Goal: Task Accomplishment & Management: Manage account settings

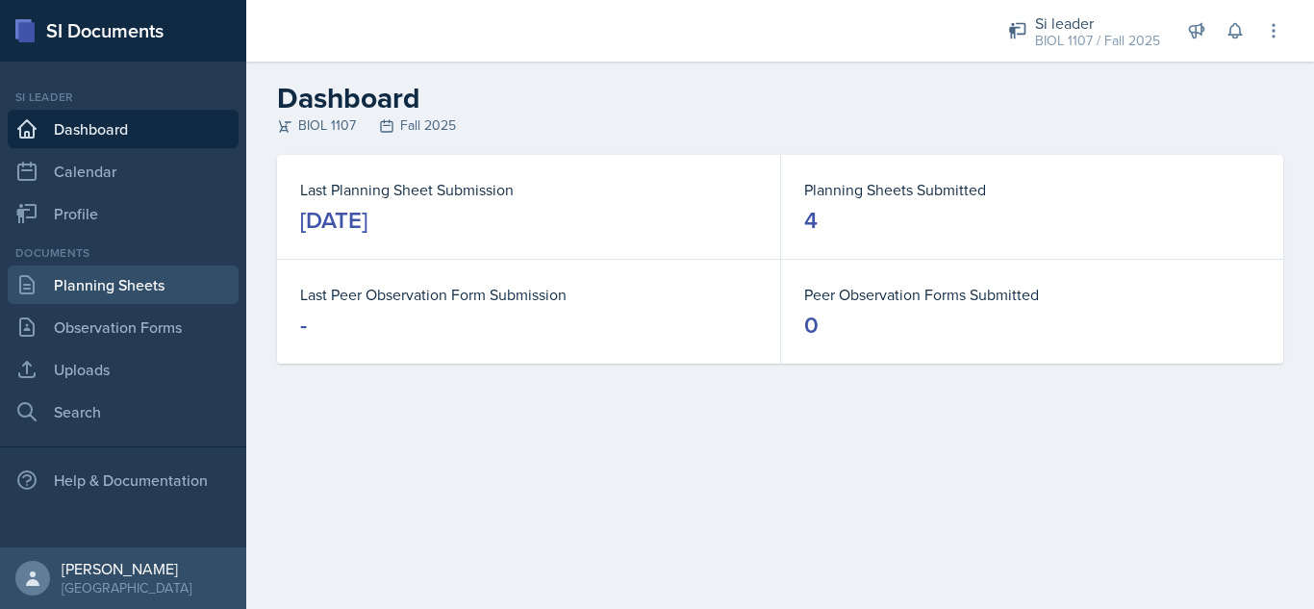
click at [146, 290] on link "Planning Sheets" at bounding box center [123, 285] width 231 height 38
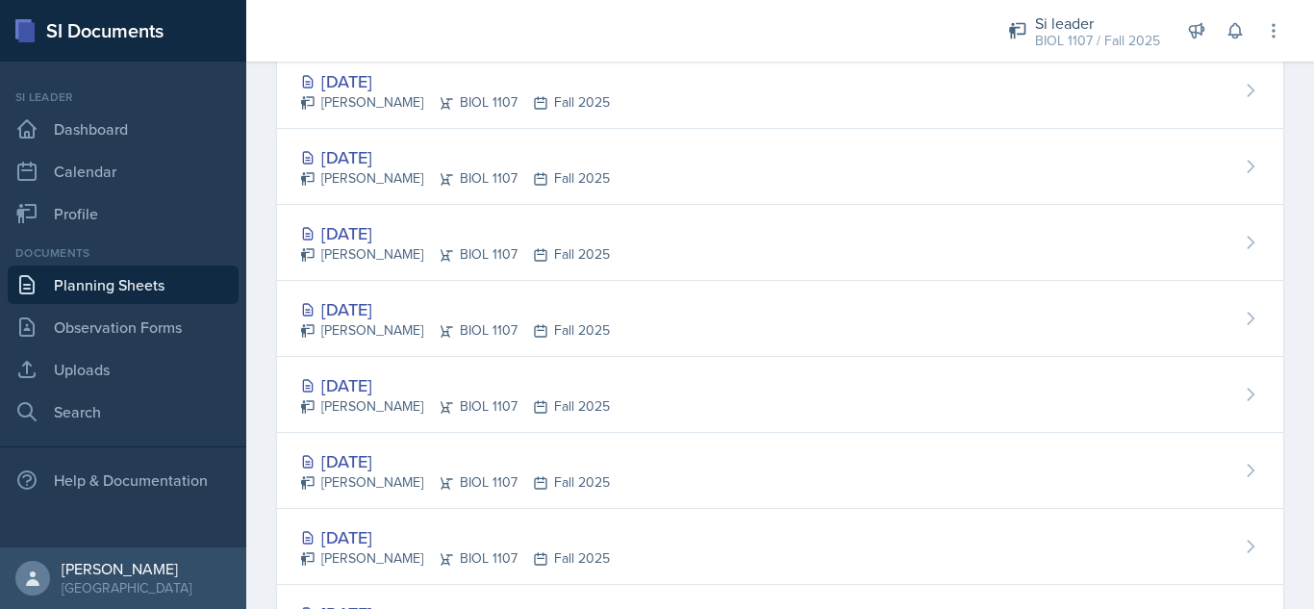
scroll to position [1684, 0]
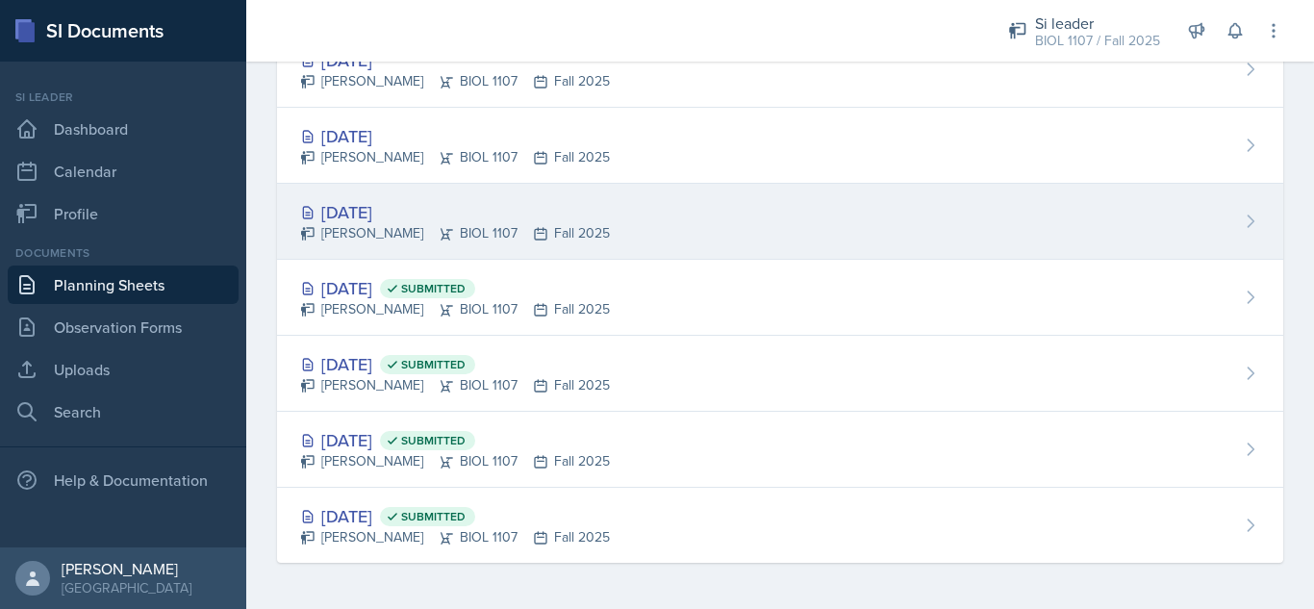
click at [564, 201] on div "Sep 4th, 2025" at bounding box center [455, 212] width 310 height 26
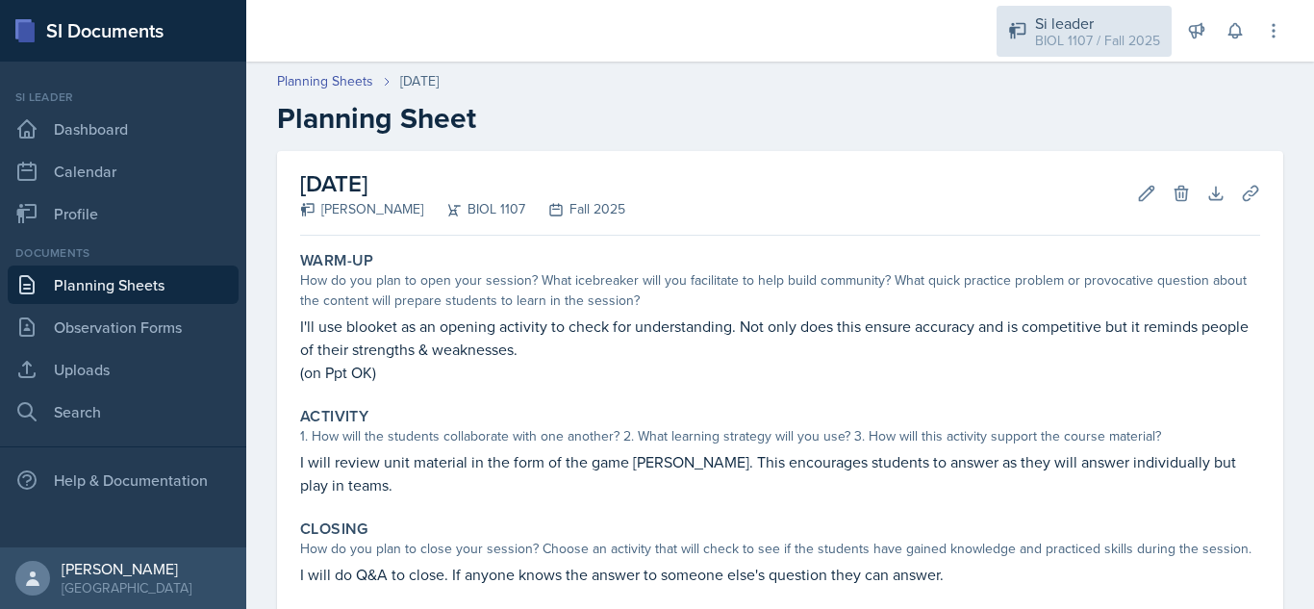
click at [1127, 48] on div "BIOL 1107 / Fall 2025" at bounding box center [1097, 41] width 125 height 20
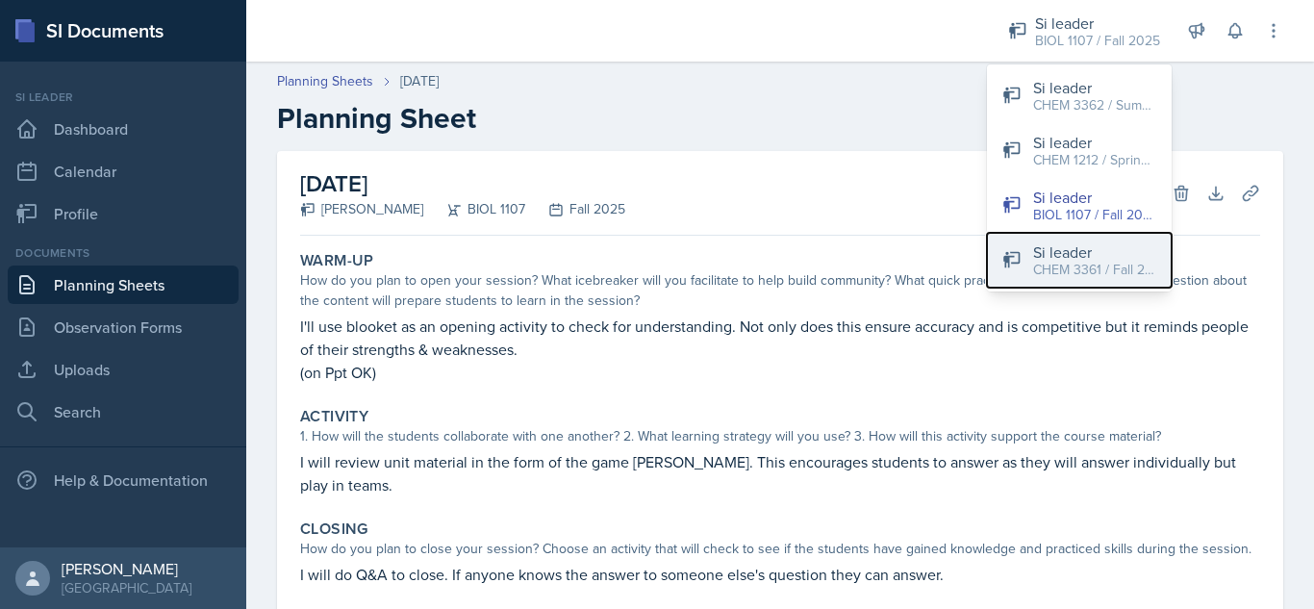
click at [1097, 261] on div "CHEM 3361 / Fall 2025" at bounding box center [1094, 270] width 123 height 20
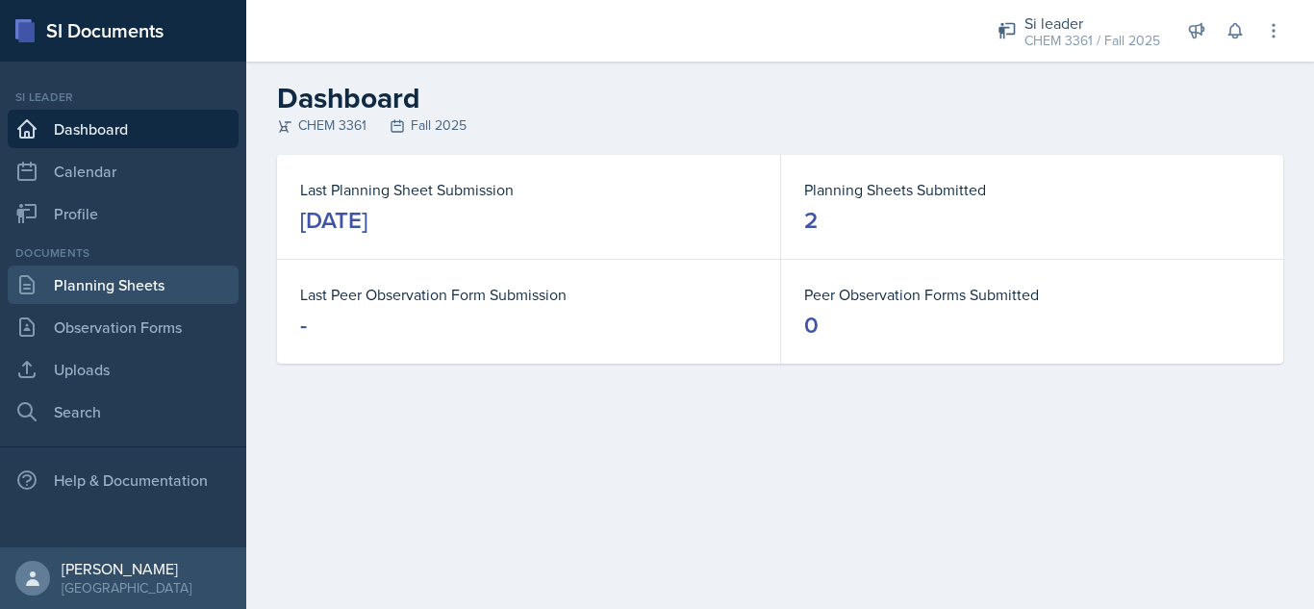
click at [60, 266] on link "Planning Sheets" at bounding box center [123, 285] width 231 height 38
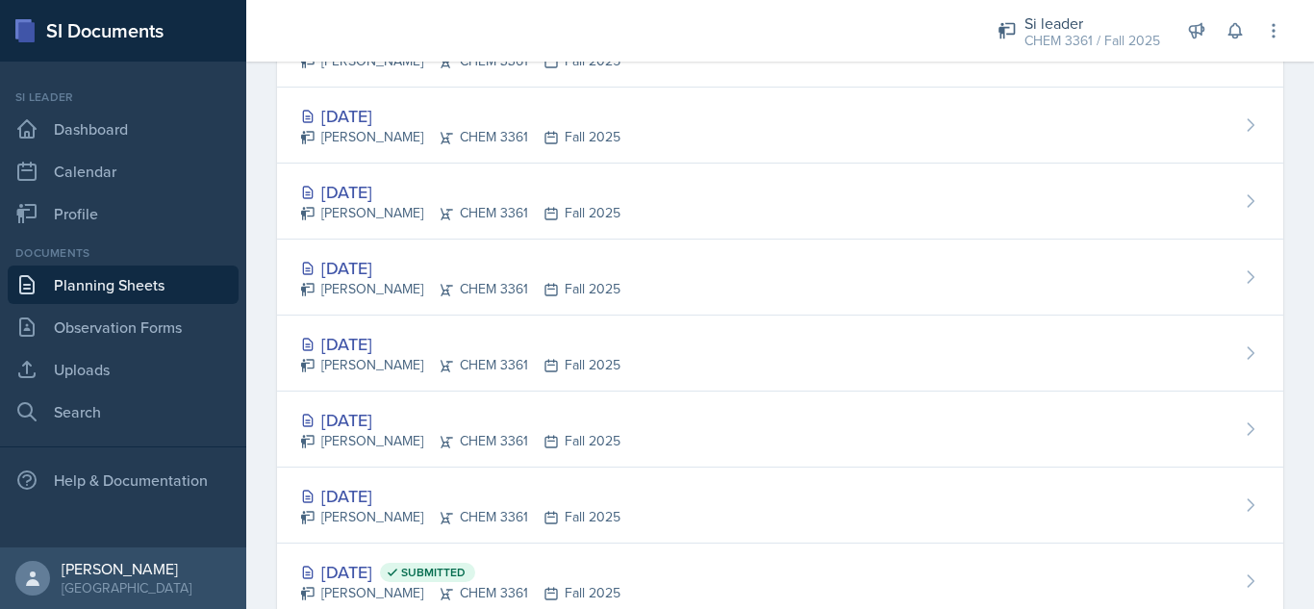
scroll to position [392, 0]
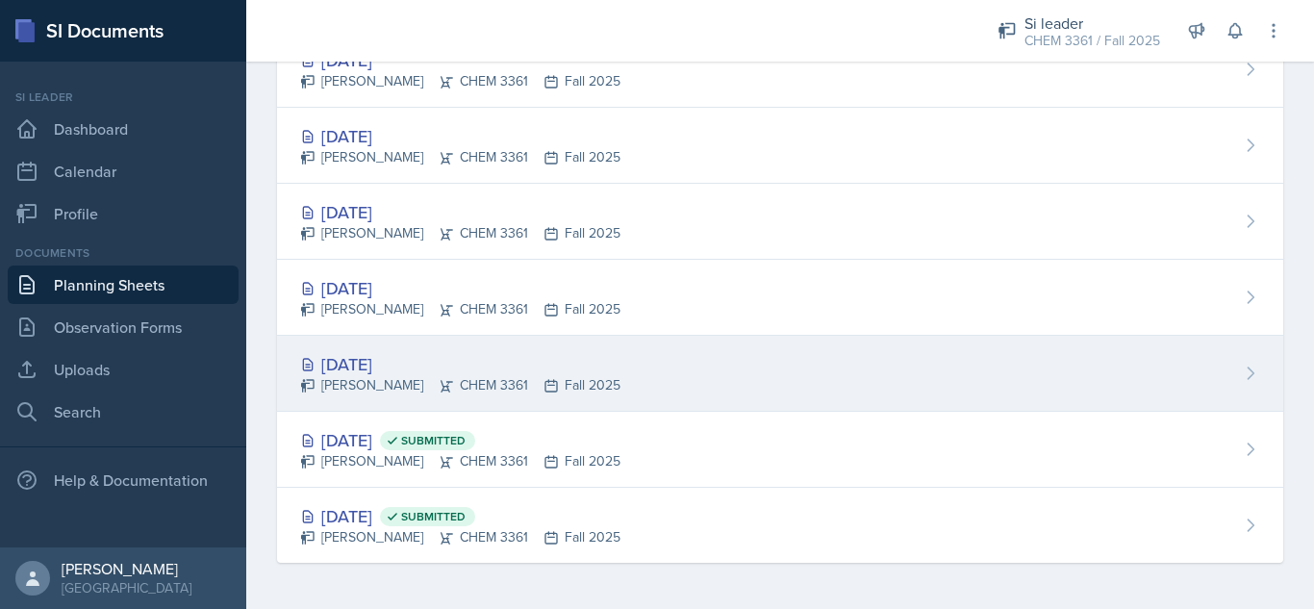
click at [415, 360] on div "[DATE]" at bounding box center [460, 364] width 320 height 26
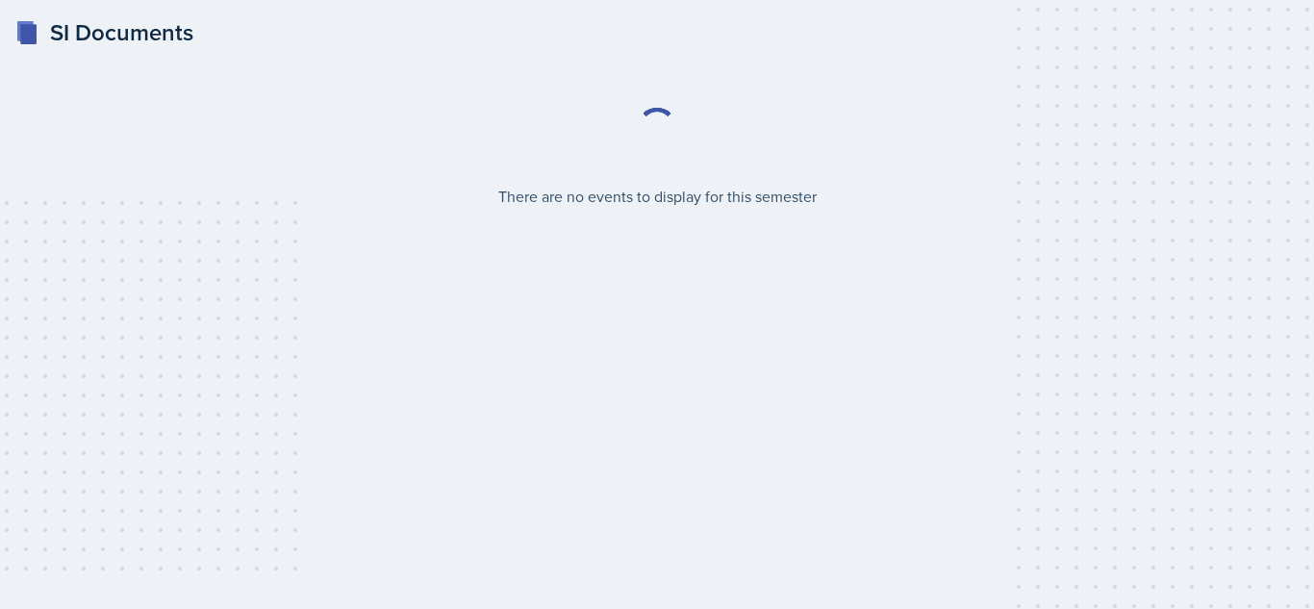
select select "2bed604d-1099-4043-b1bc-2365e8740244"
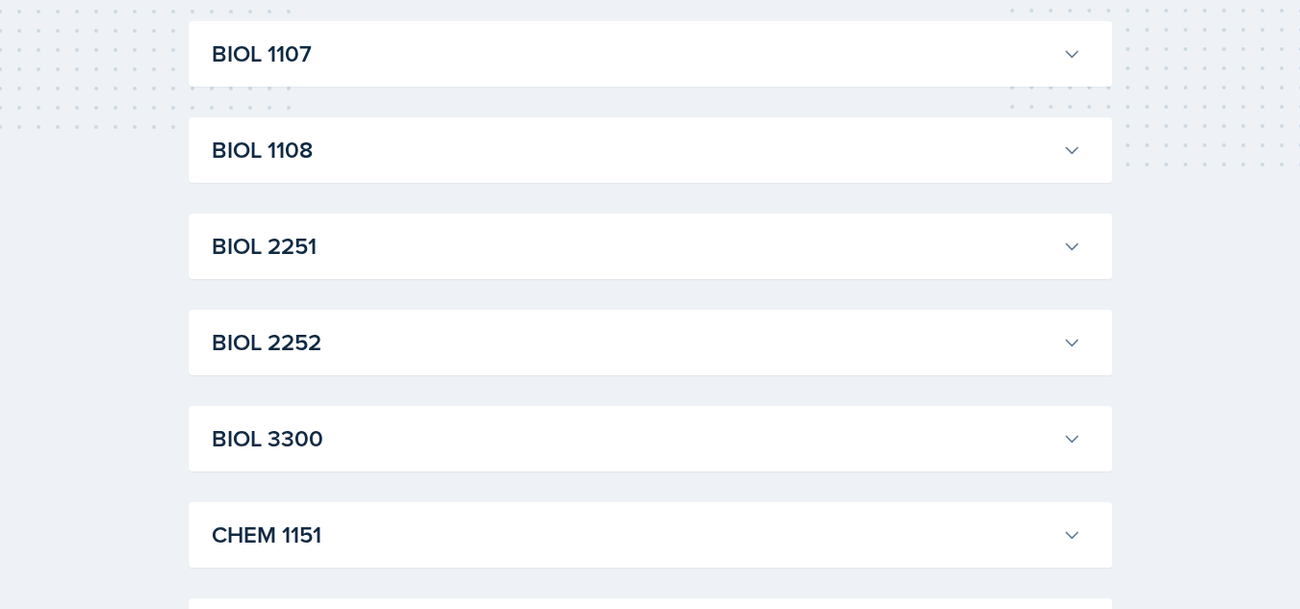
scroll to position [385, 0]
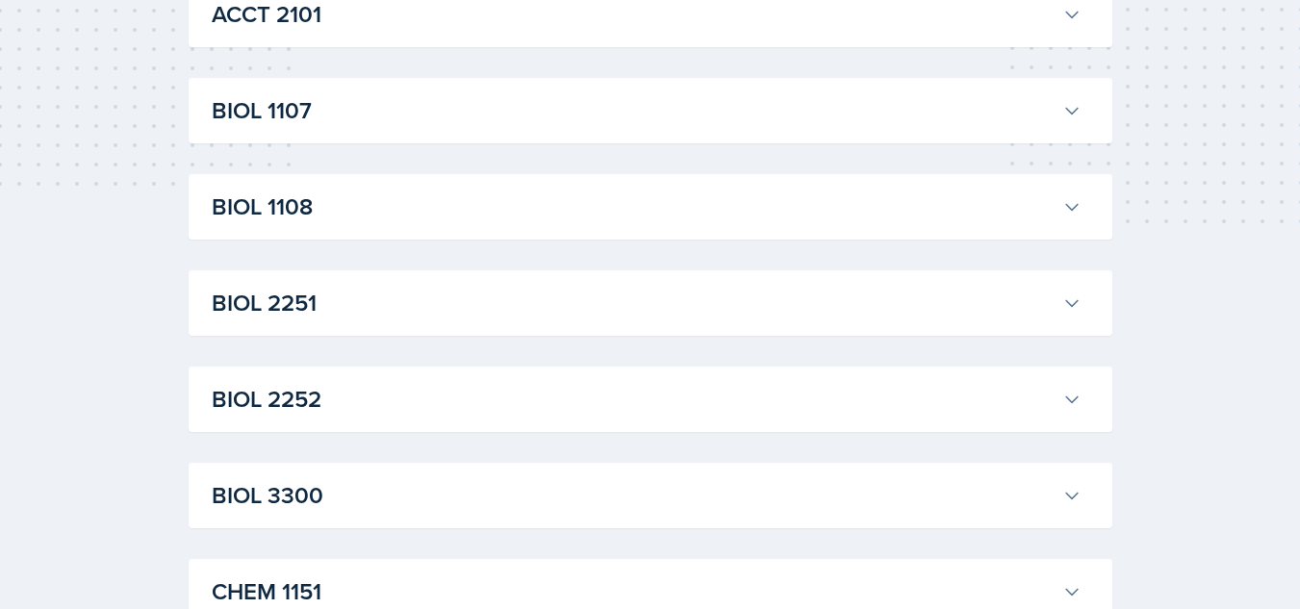
click at [975, 118] on h3 "BIOL 1107" at bounding box center [633, 110] width 843 height 35
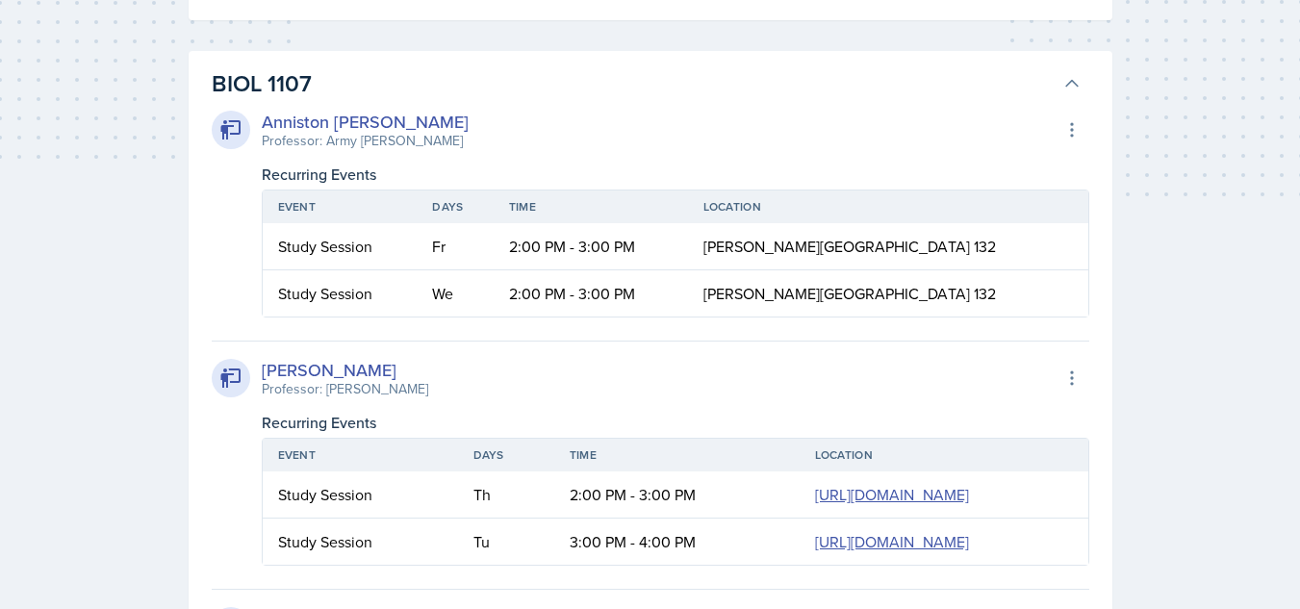
scroll to position [403, 0]
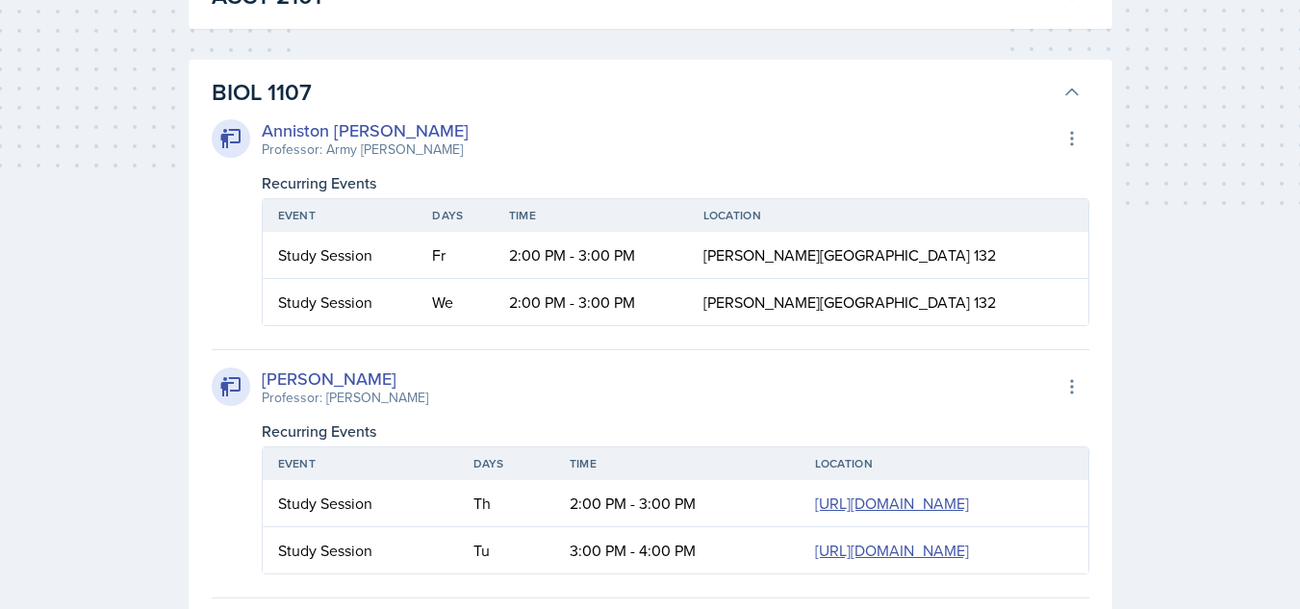
click at [1073, 86] on icon at bounding box center [1071, 92] width 19 height 19
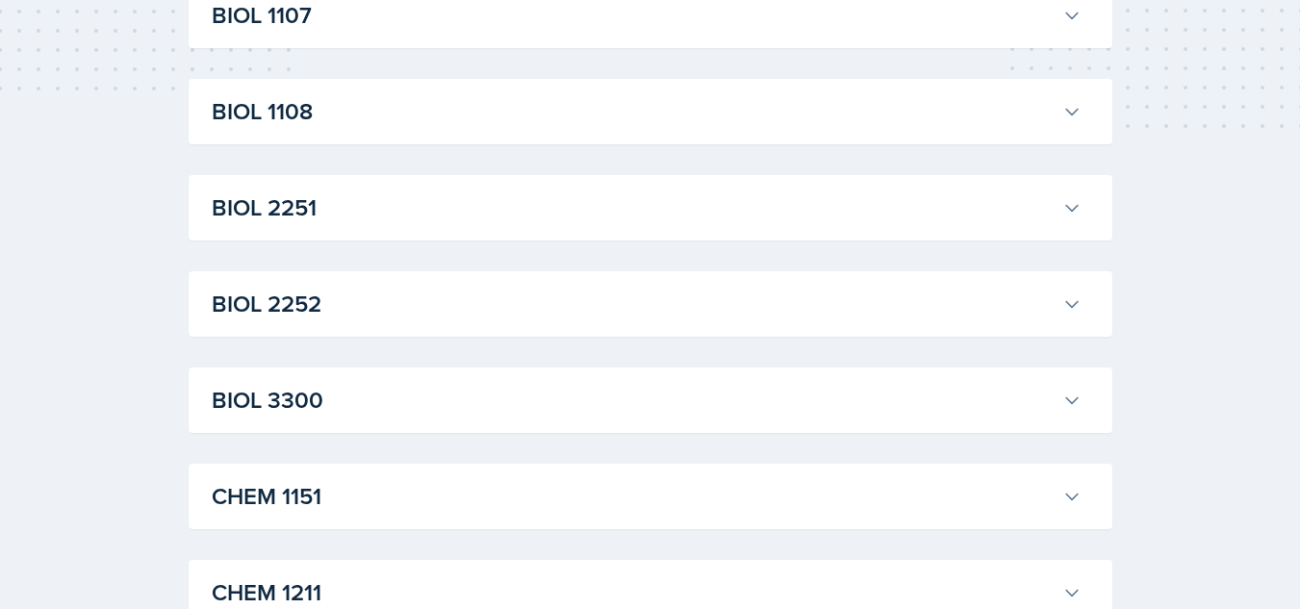
scroll to position [519, 0]
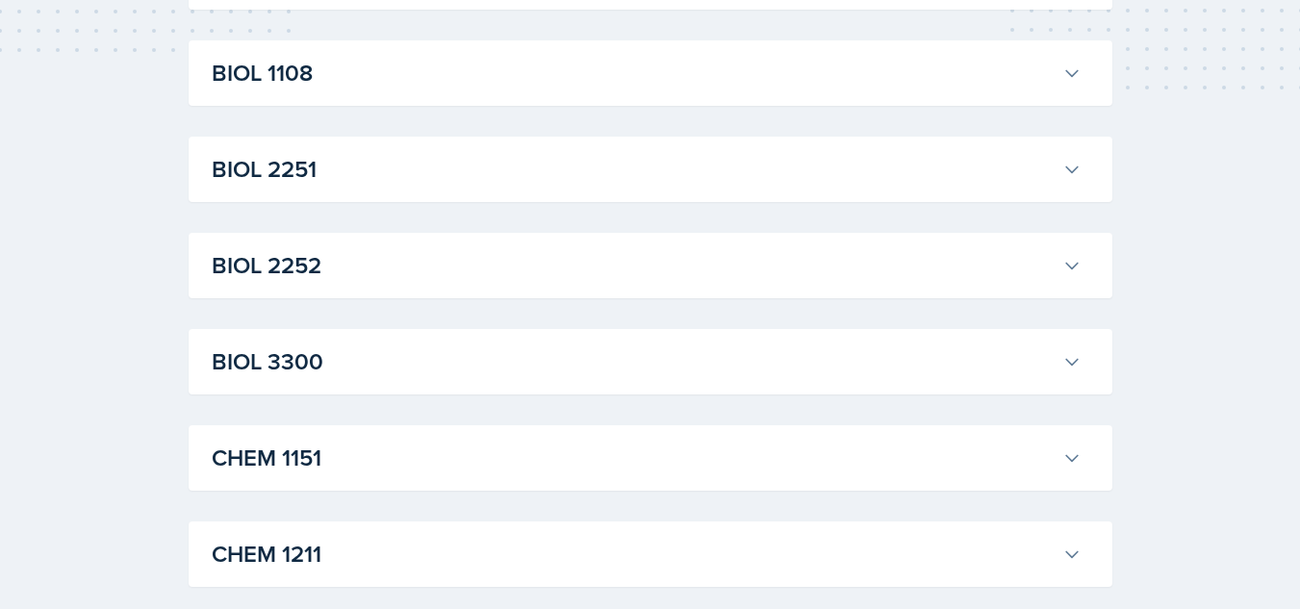
click at [828, 273] on h3 "BIOL 2252" at bounding box center [633, 265] width 843 height 35
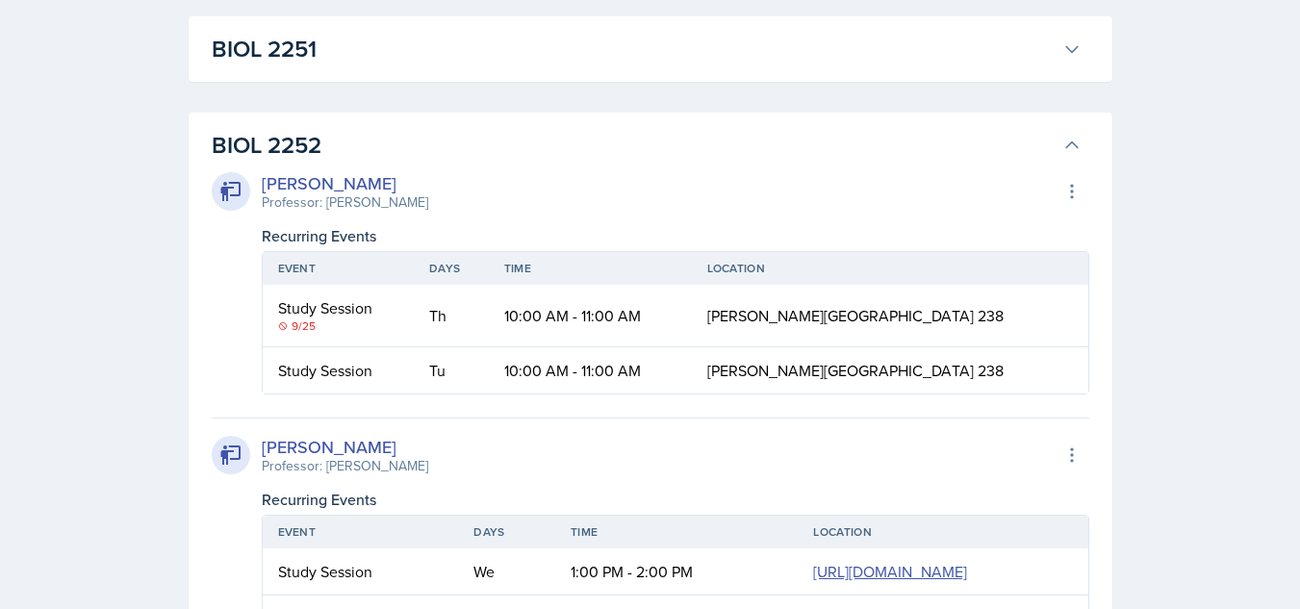
scroll to position [557, 0]
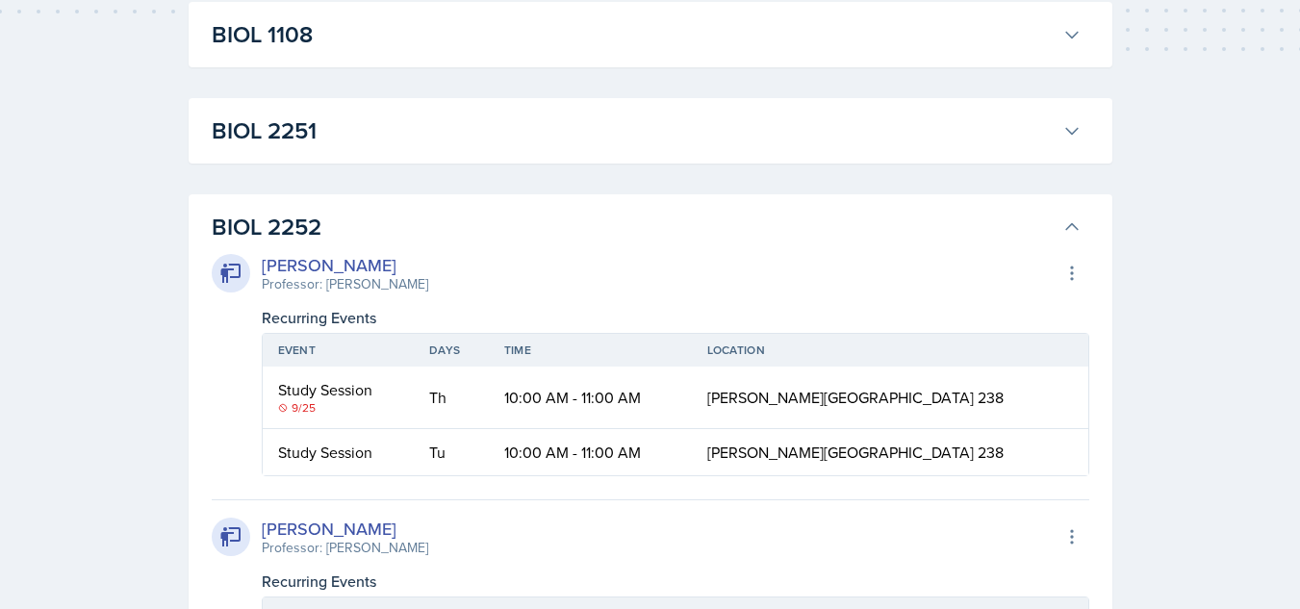
click at [901, 243] on h3 "BIOL 2252" at bounding box center [633, 227] width 843 height 35
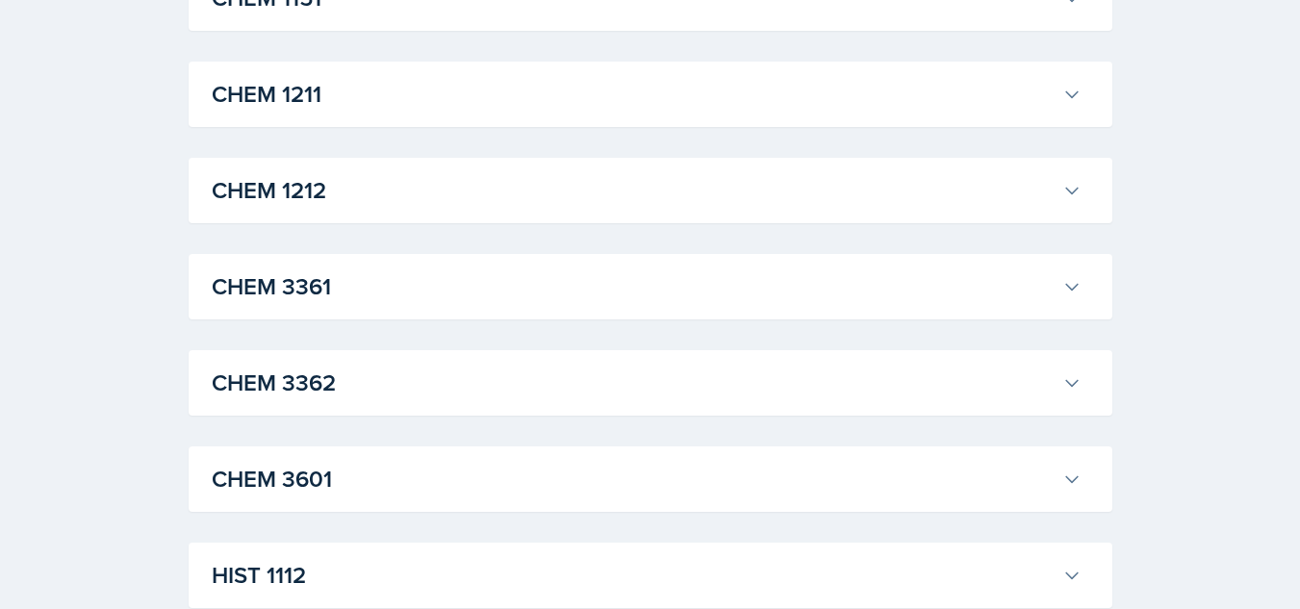
scroll to position [980, 0]
click at [782, 399] on button "CHEM 3362" at bounding box center [647, 381] width 878 height 42
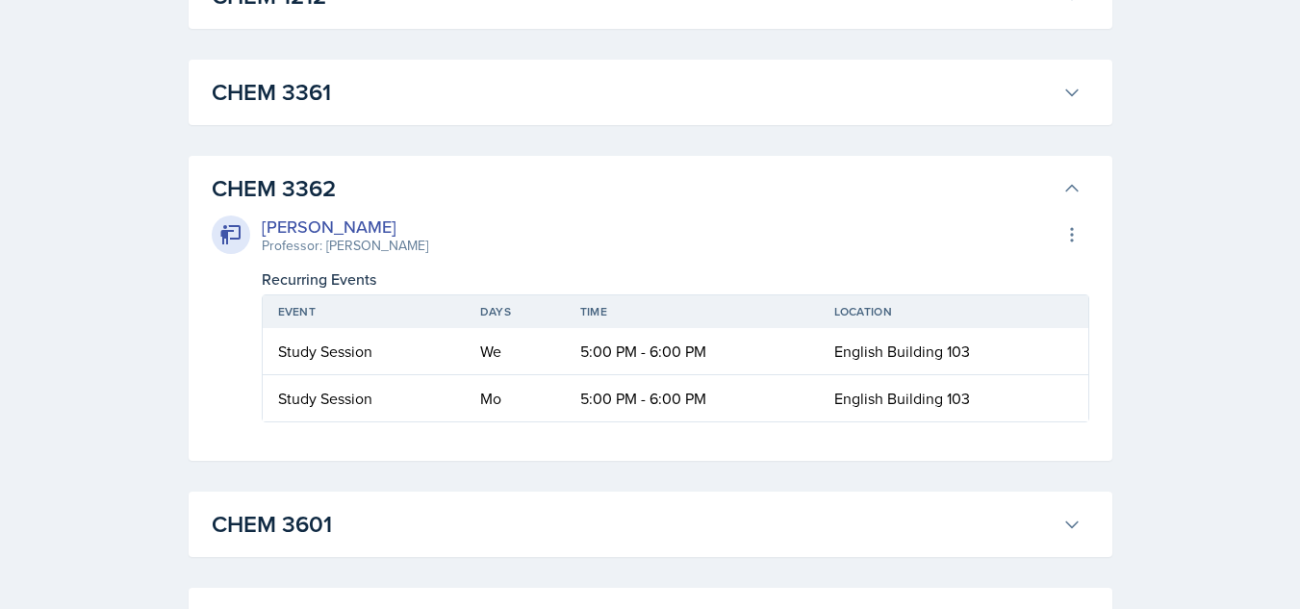
scroll to position [1134, 0]
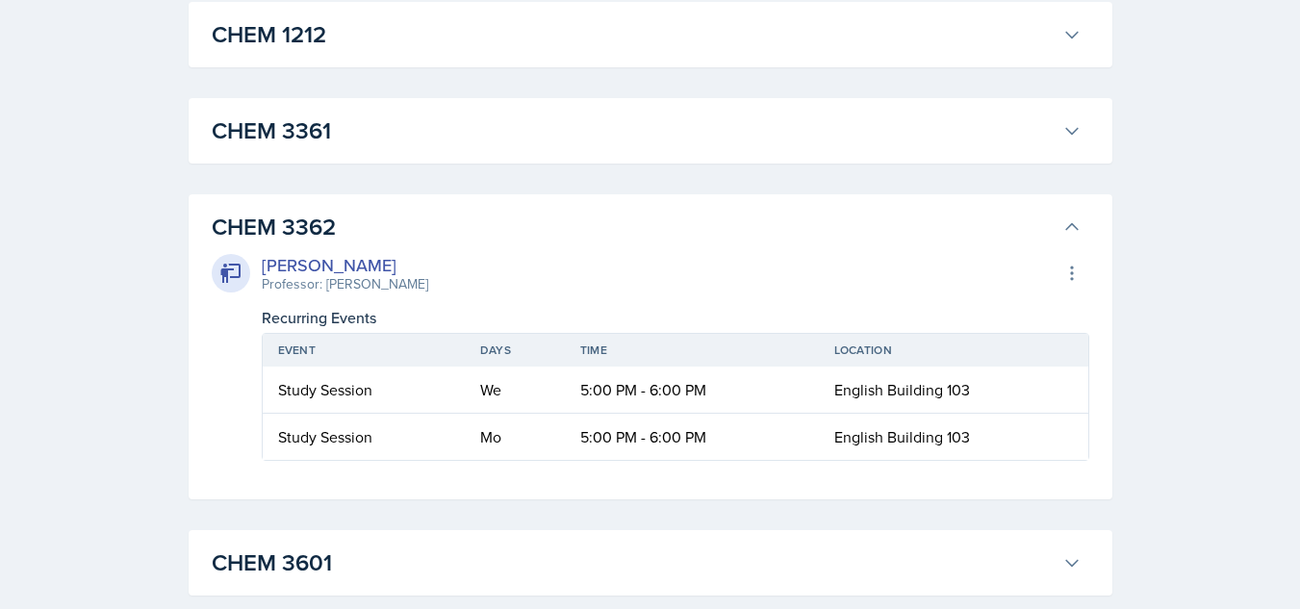
click at [751, 146] on h3 "CHEM 3361" at bounding box center [633, 131] width 843 height 35
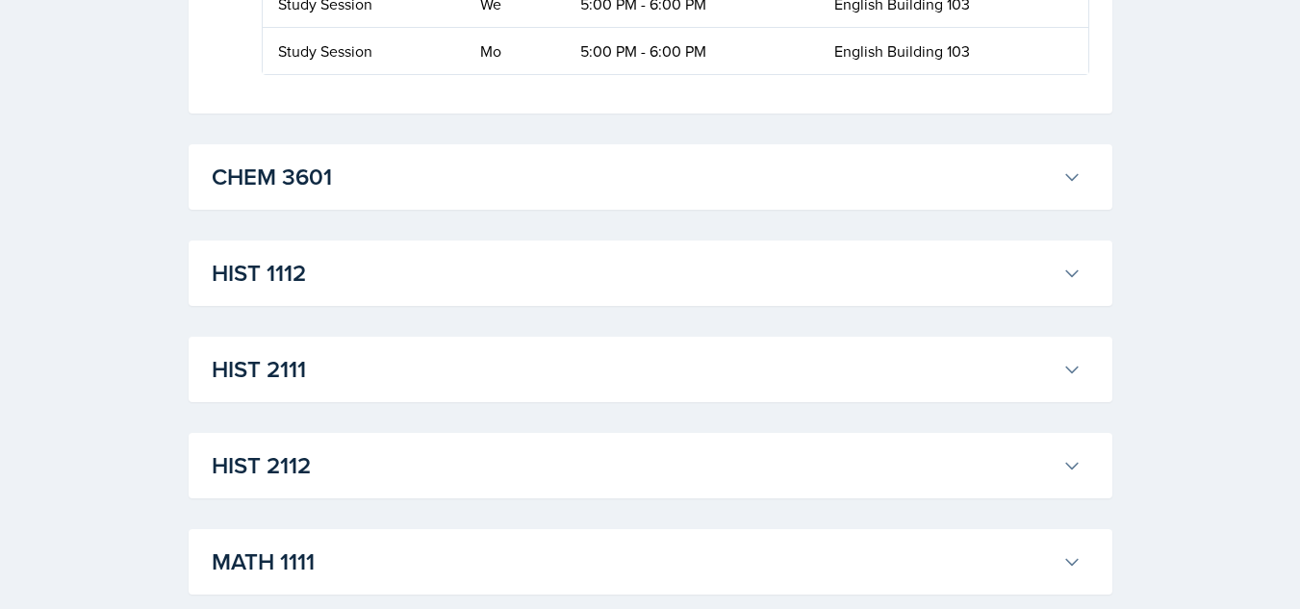
scroll to position [2520, 0]
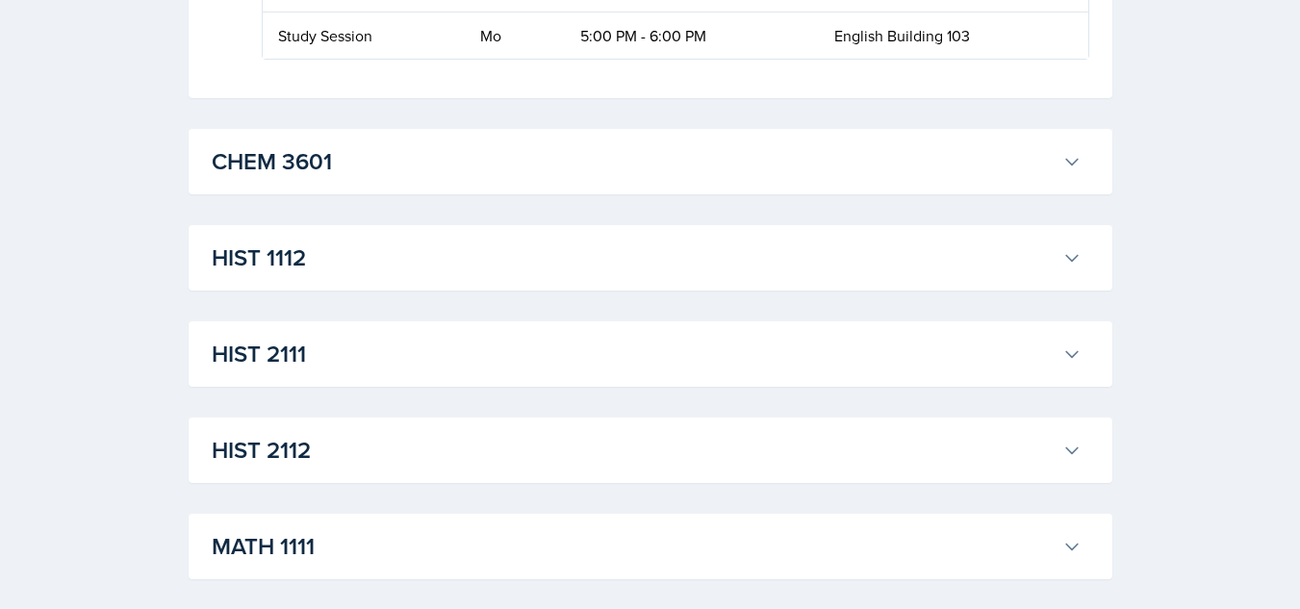
click at [663, 166] on h3 "CHEM 3601" at bounding box center [633, 161] width 843 height 35
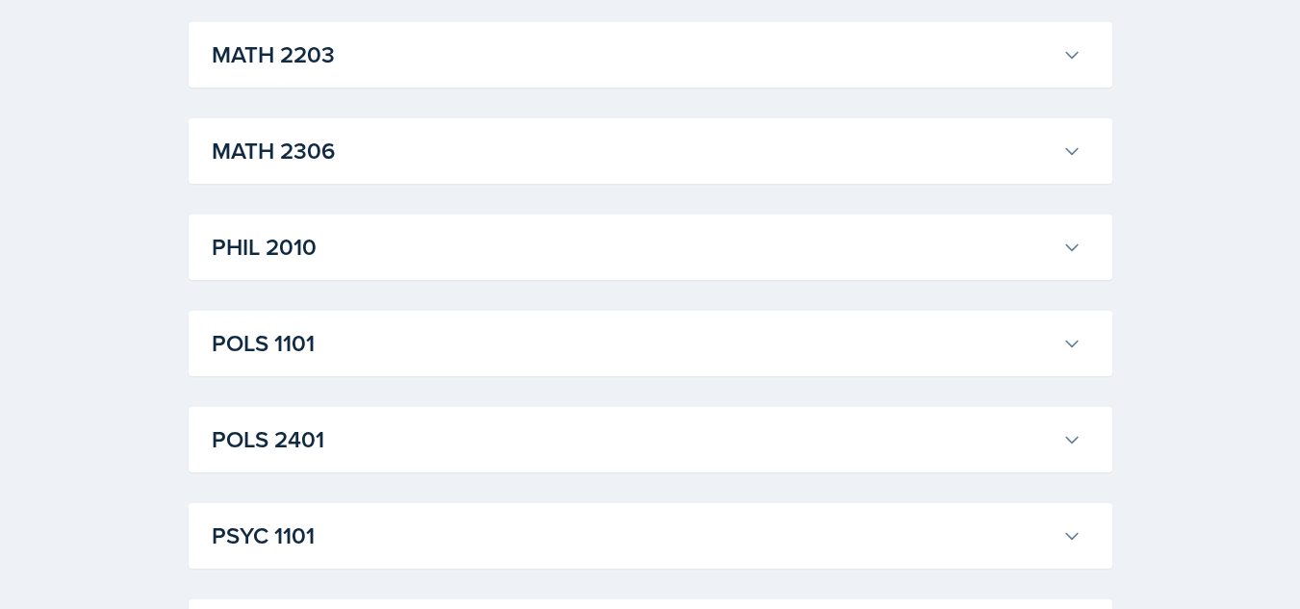
scroll to position [3790, 0]
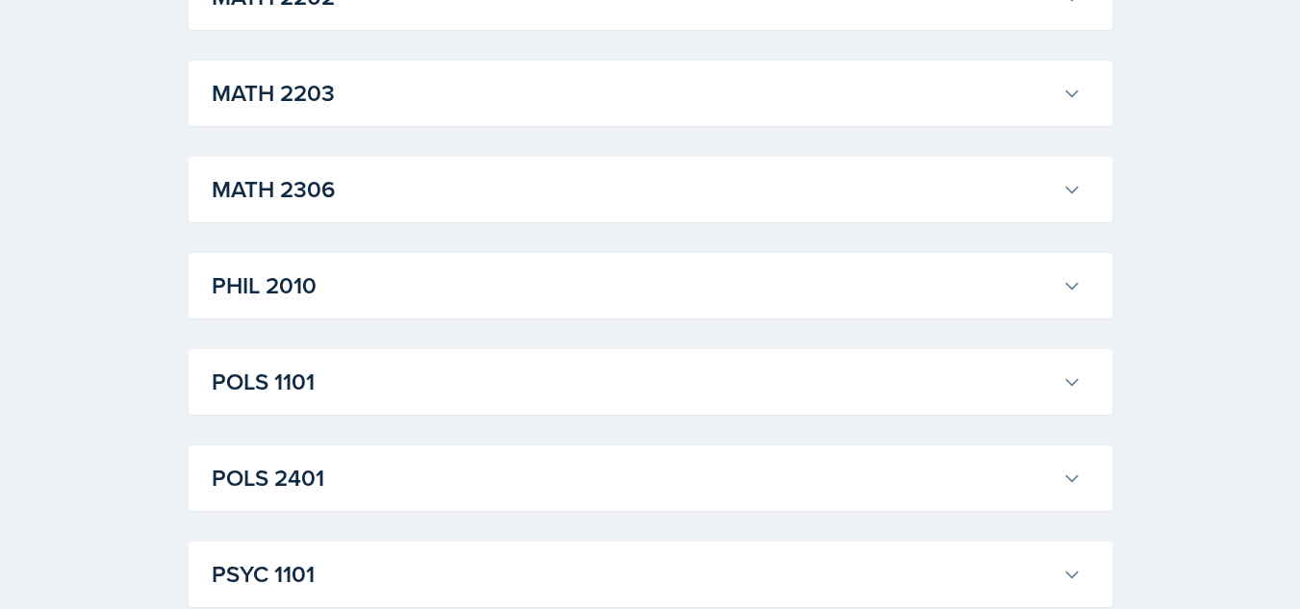
click at [523, 106] on h3 "MATH 2203" at bounding box center [633, 93] width 843 height 35
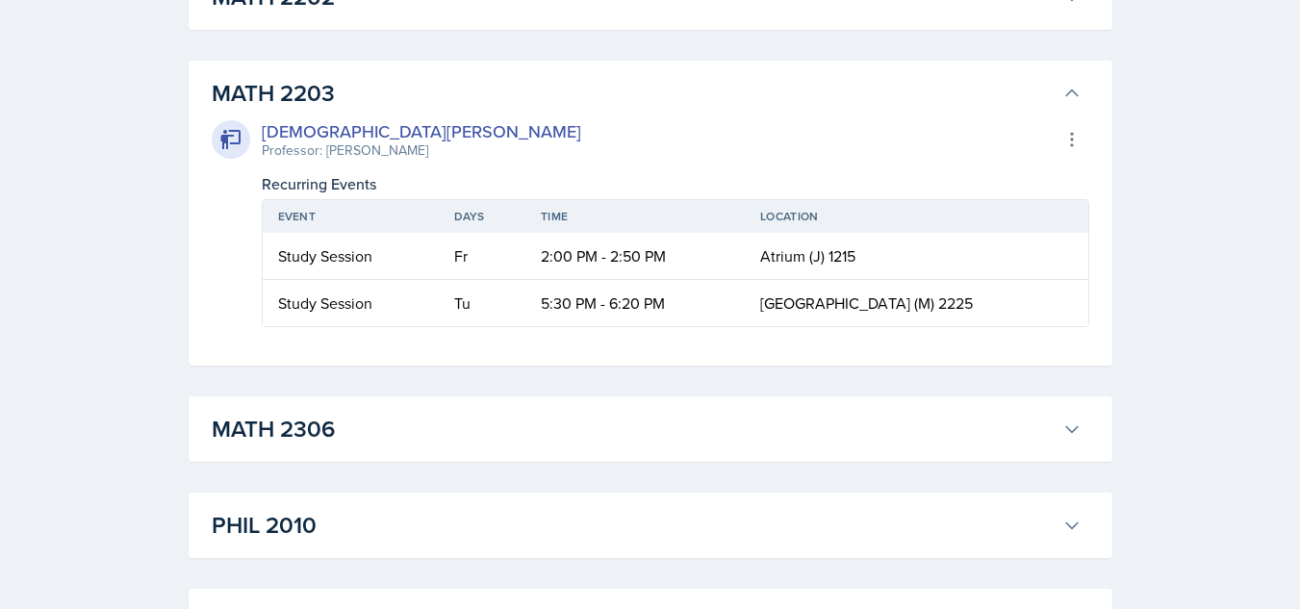
click at [528, 107] on h3 "MATH 2203" at bounding box center [633, 93] width 843 height 35
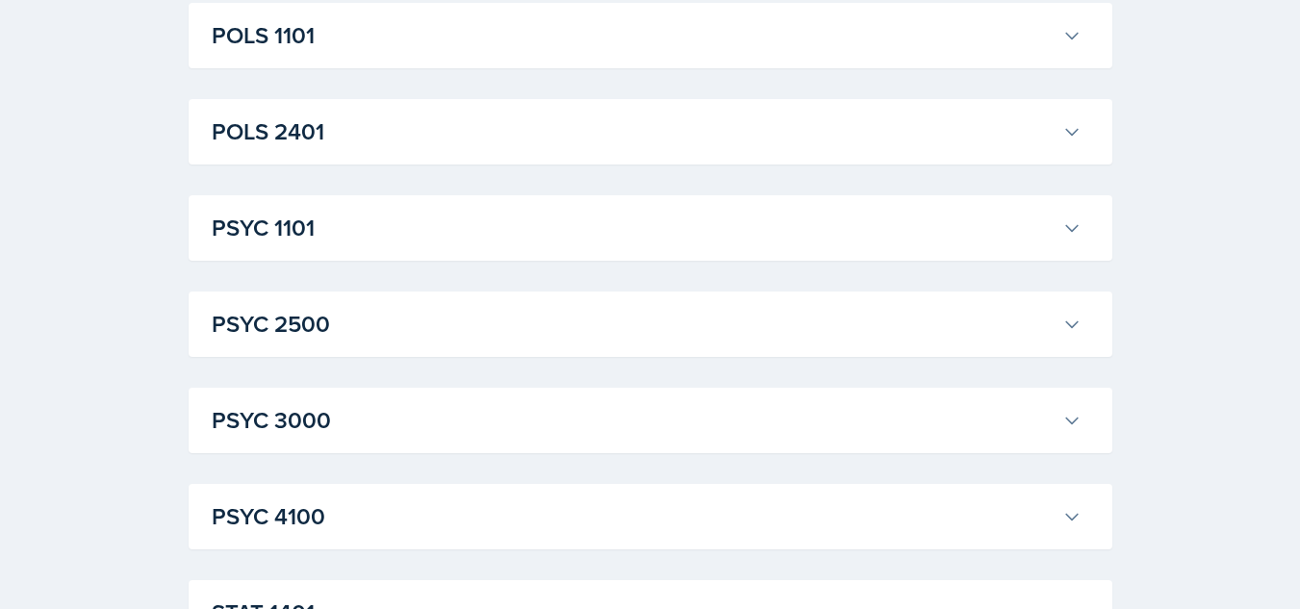
scroll to position [4175, 0]
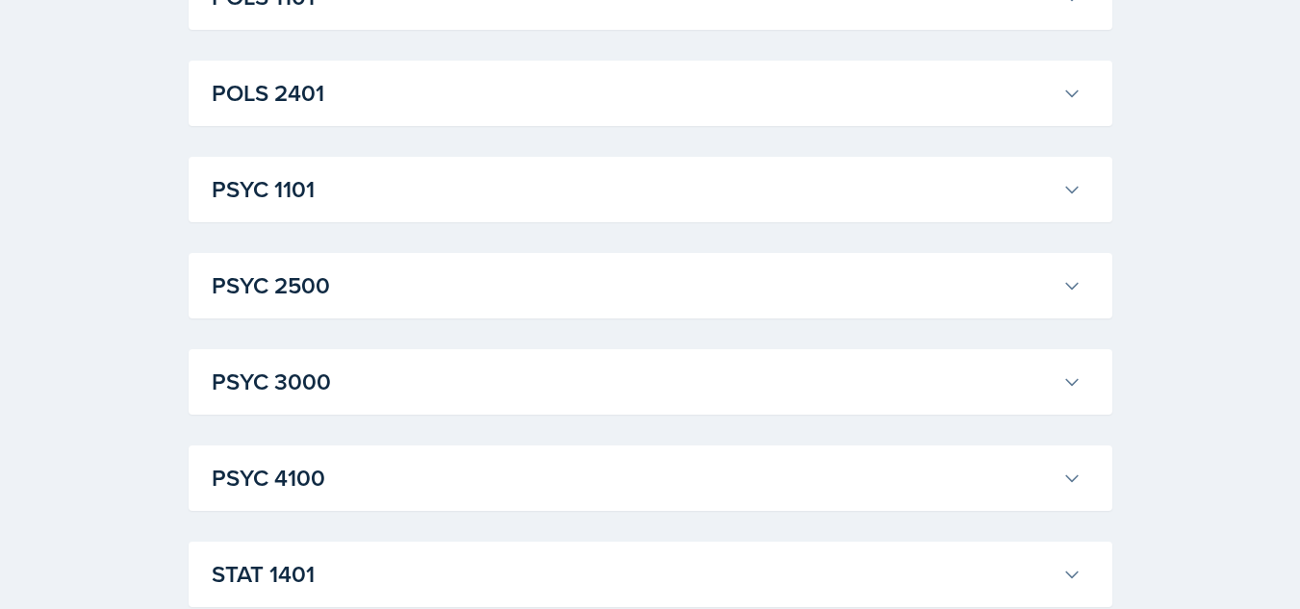
click at [587, 187] on h3 "PSYC 1101" at bounding box center [633, 189] width 843 height 35
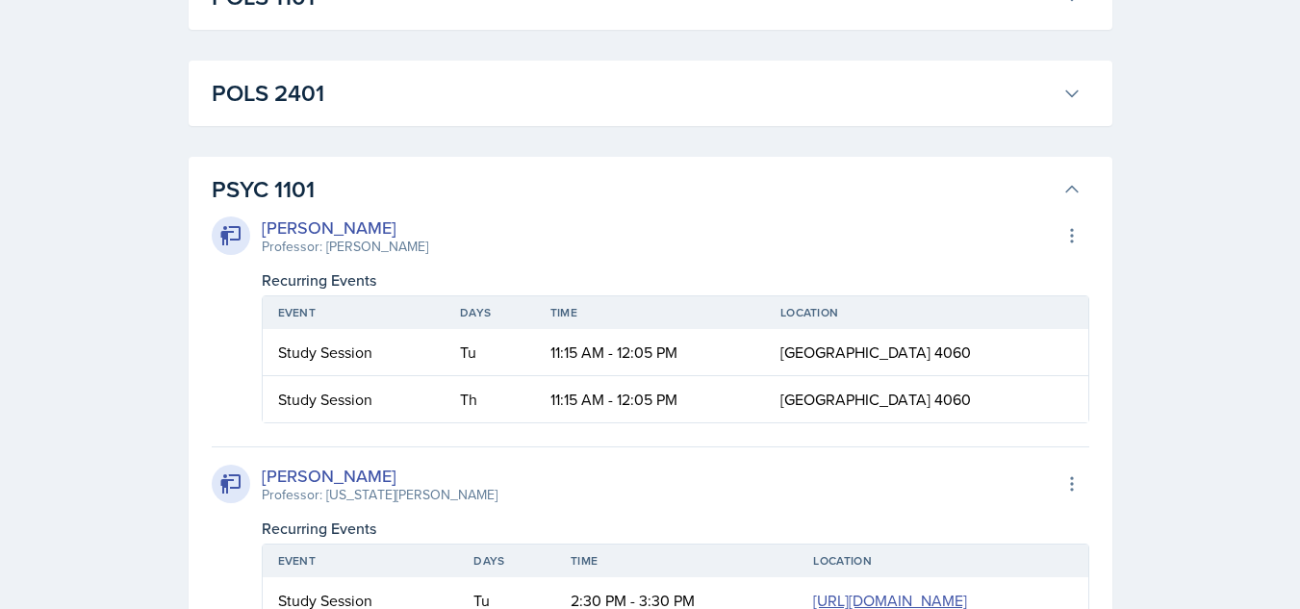
click at [591, 187] on h3 "PSYC 1101" at bounding box center [633, 189] width 843 height 35
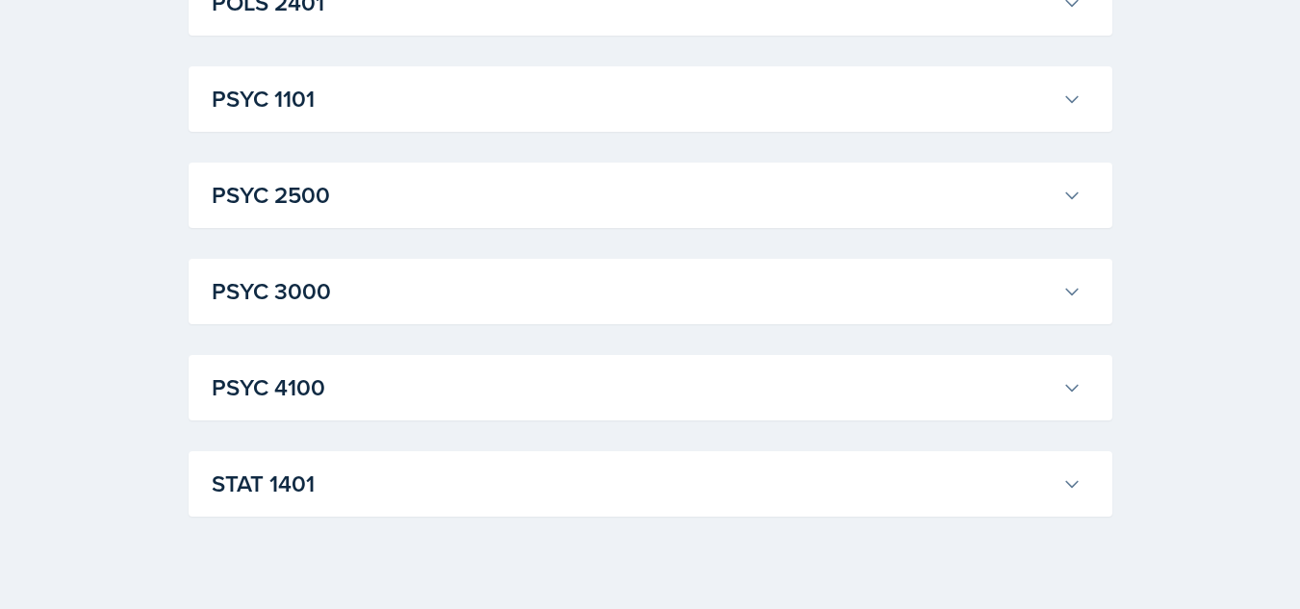
scroll to position [4296, 0]
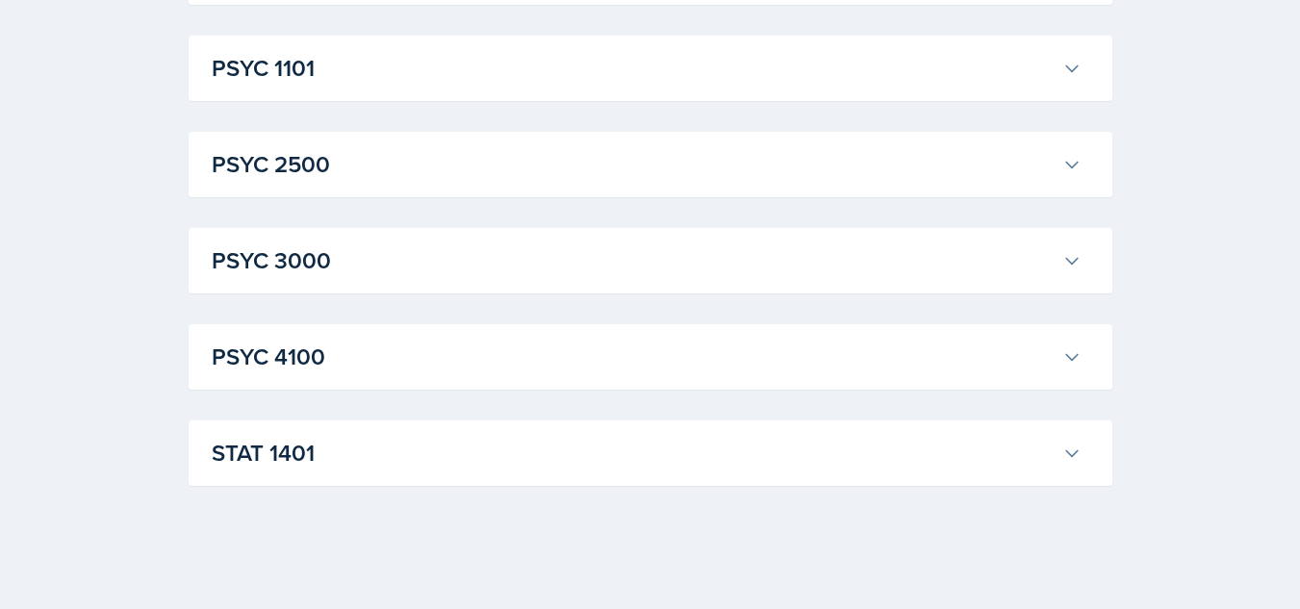
click at [634, 242] on button "PSYC 3000" at bounding box center [647, 261] width 878 height 42
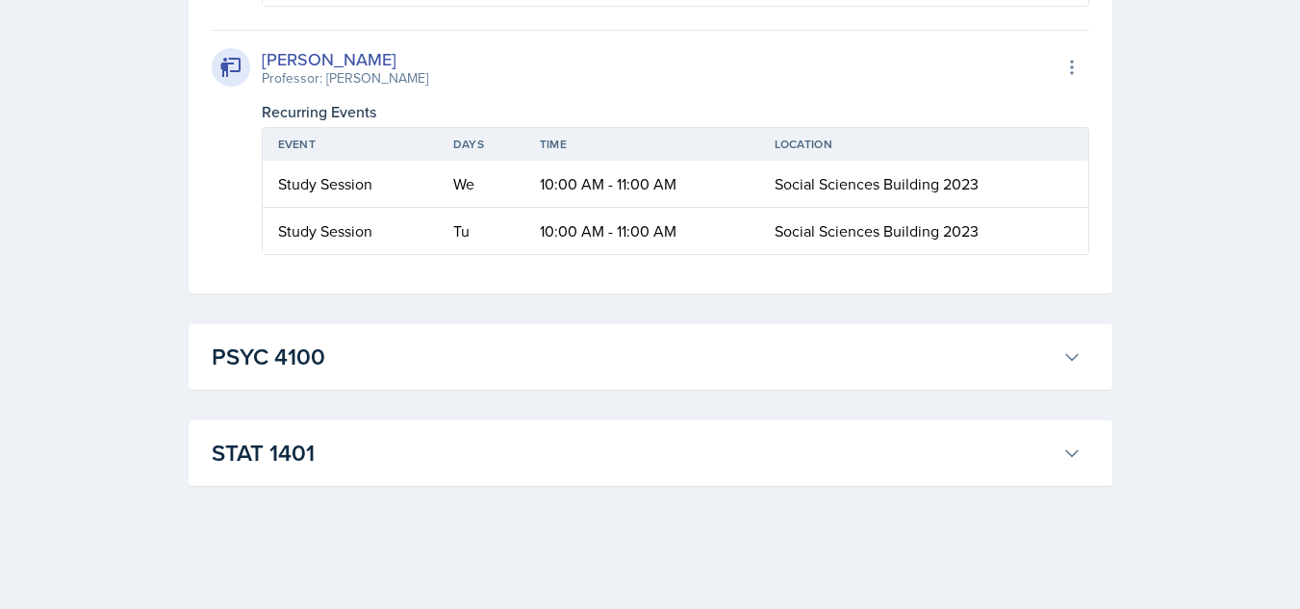
scroll to position [5053, 0]
